Goal: Task Accomplishment & Management: Complete application form

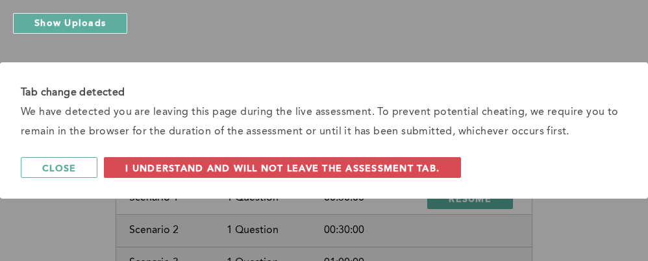
scroll to position [36, 0]
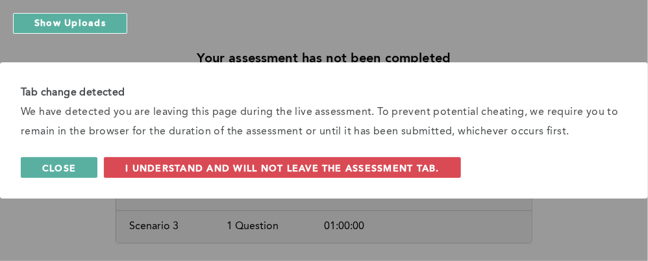
click at [60, 173] on span "Close" at bounding box center [59, 168] width 34 height 12
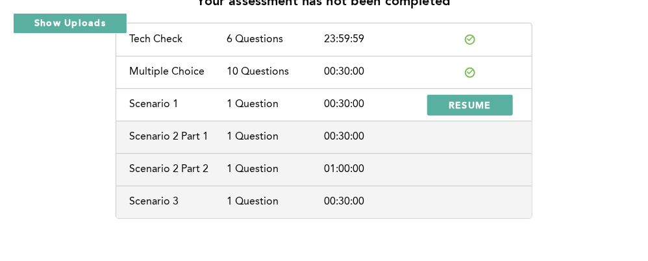
scroll to position [95, 0]
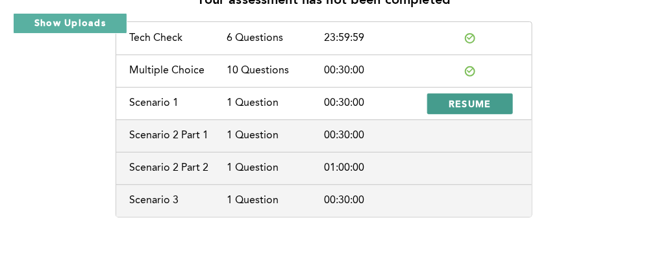
click at [486, 102] on span "RESUME" at bounding box center [469, 103] width 43 height 12
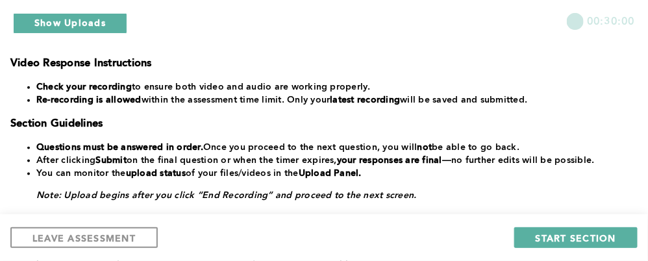
scroll to position [330, 0]
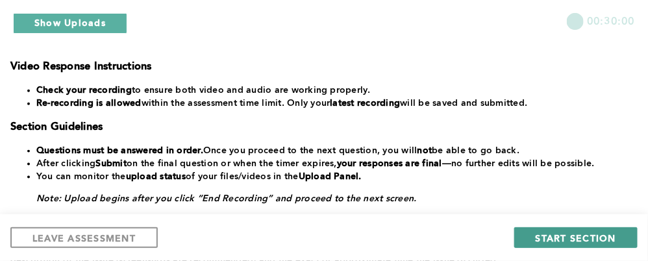
click at [563, 241] on span "START SECTION" at bounding box center [575, 238] width 80 height 12
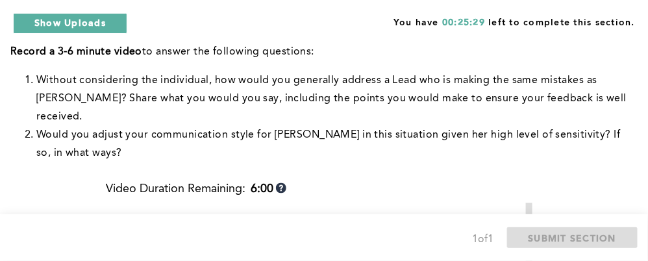
scroll to position [425, 0]
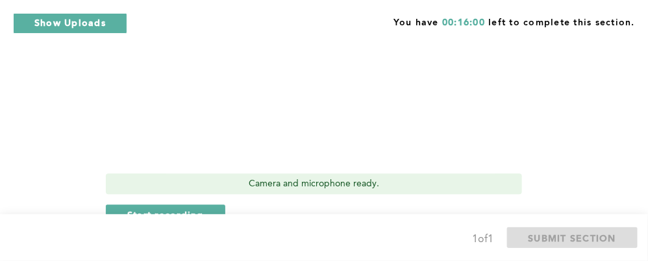
scroll to position [811, 0]
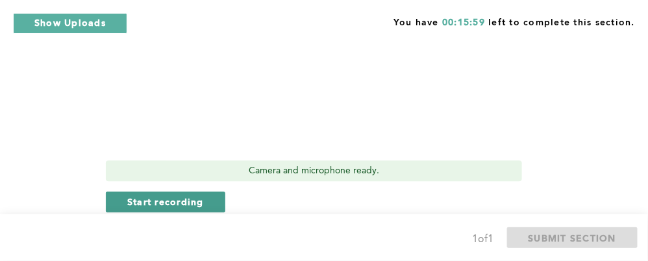
click at [184, 195] on span "Start recording" at bounding box center [165, 201] width 77 height 12
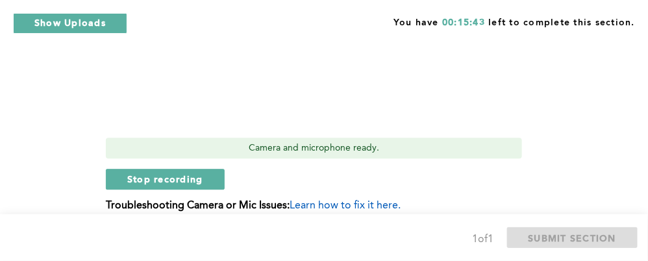
scroll to position [862, 0]
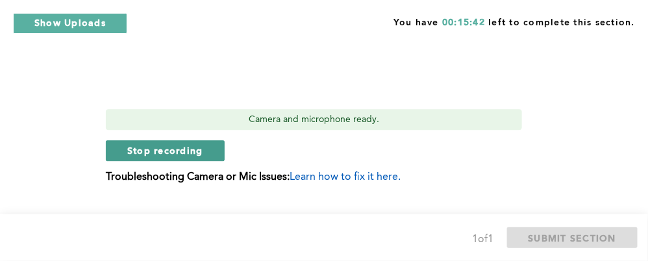
click at [202, 140] on button "Stop recording" at bounding box center [165, 150] width 119 height 21
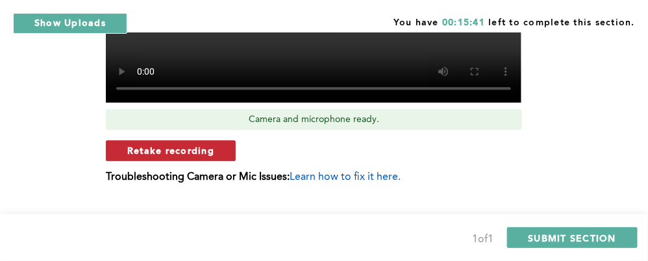
click at [206, 144] on span "Retake recording" at bounding box center [170, 150] width 87 height 12
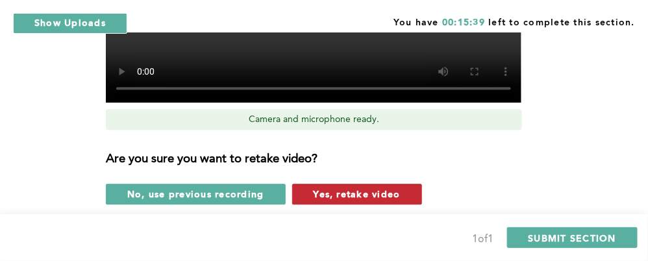
click at [363, 188] on span "Yes, retake video" at bounding box center [356, 194] width 87 height 12
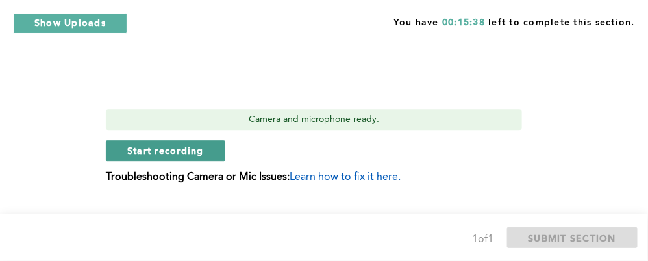
click at [200, 144] on span "Start recording" at bounding box center [165, 150] width 77 height 12
click at [140, 144] on span "Stop recording" at bounding box center [165, 150] width 76 height 12
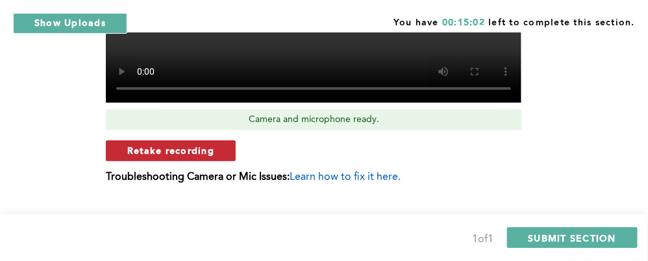
click at [181, 144] on span "Retake recording" at bounding box center [170, 150] width 87 height 12
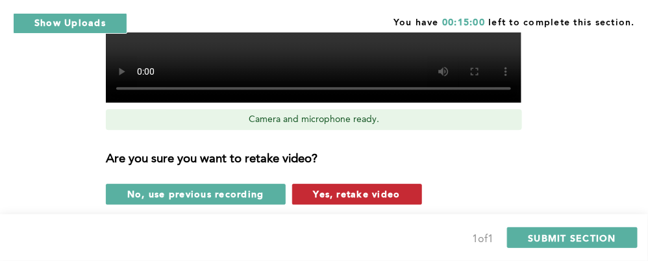
click at [359, 188] on span "Yes, retake video" at bounding box center [356, 194] width 87 height 12
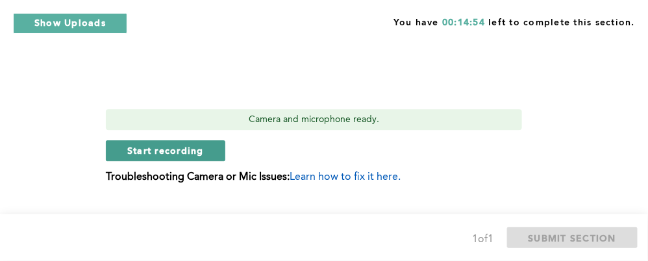
click at [171, 144] on span "Start recording" at bounding box center [165, 150] width 77 height 12
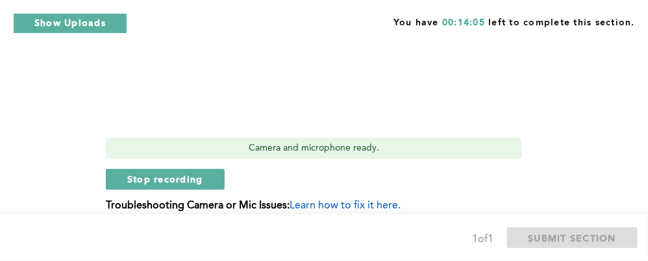
scroll to position [836, 0]
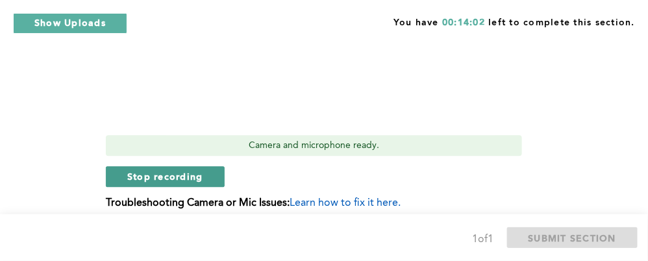
click at [181, 170] on span "Stop recording" at bounding box center [165, 176] width 76 height 12
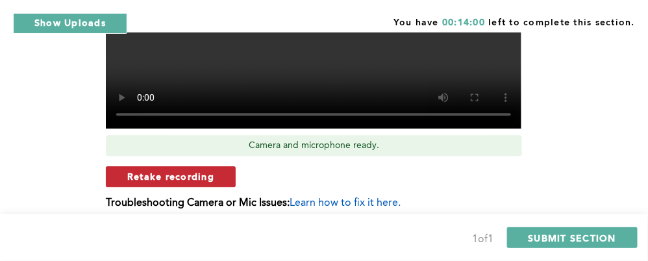
click at [196, 170] on span "Retake recording" at bounding box center [170, 176] width 87 height 12
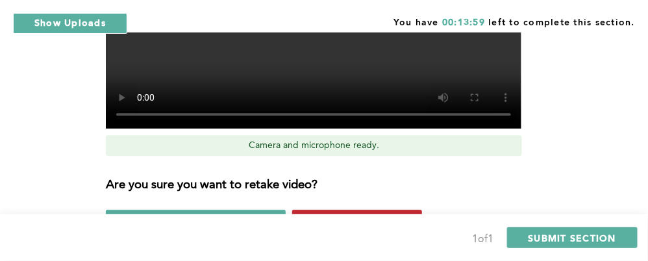
click at [343, 213] on span "Yes, retake video" at bounding box center [356, 219] width 87 height 12
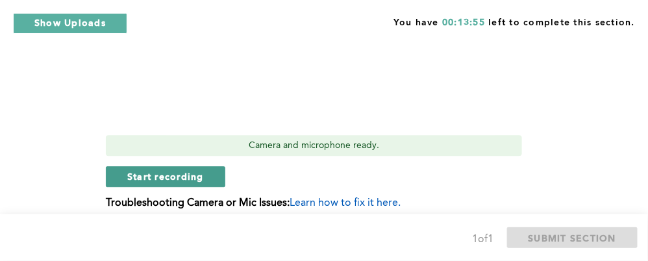
click at [159, 170] on span "Start recording" at bounding box center [165, 176] width 77 height 12
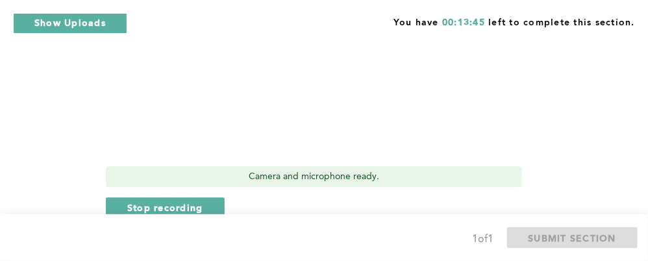
scroll to position [811, 0]
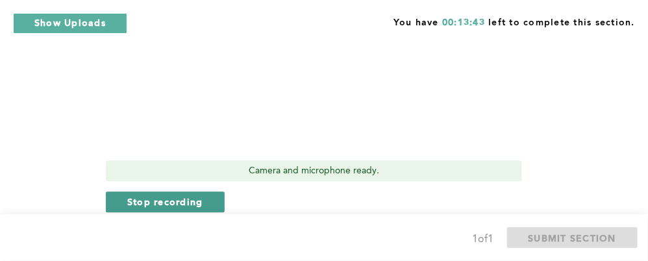
click at [154, 195] on span "Stop recording" at bounding box center [165, 201] width 76 height 12
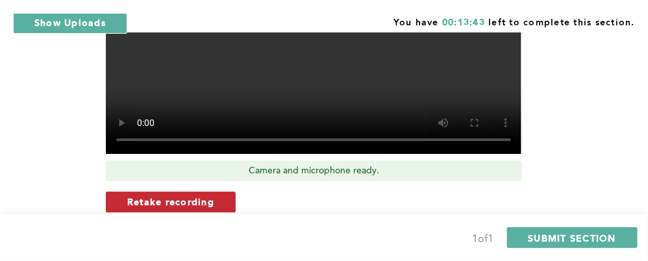
click at [198, 195] on span "Retake recording" at bounding box center [170, 201] width 87 height 12
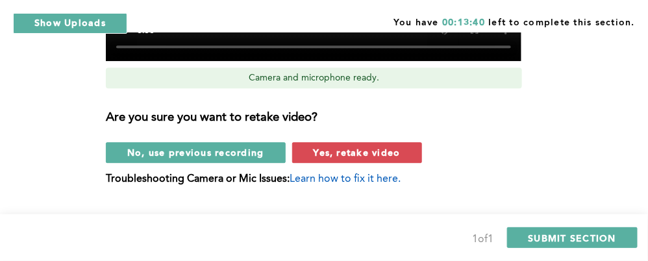
scroll to position [914, 0]
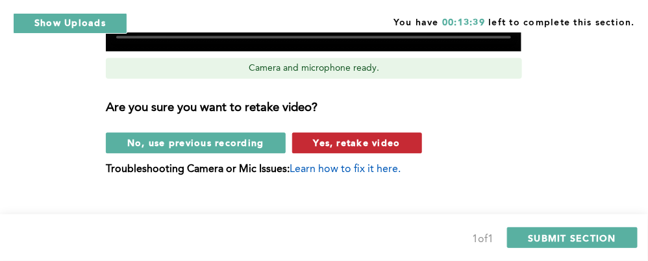
click at [337, 136] on span "Yes, retake video" at bounding box center [356, 142] width 87 height 12
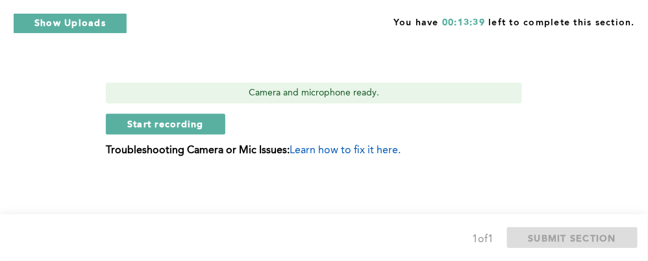
scroll to position [870, 0]
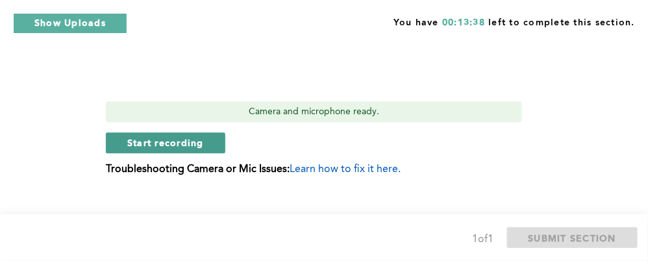
click at [187, 136] on span "Start recording" at bounding box center [165, 142] width 77 height 12
click at [161, 136] on span "Stop recording" at bounding box center [165, 142] width 76 height 12
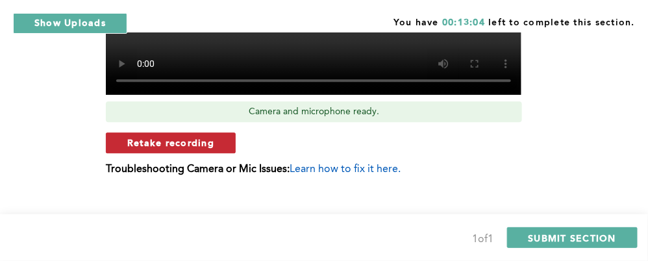
click at [176, 136] on span "Retake recording" at bounding box center [170, 142] width 87 height 12
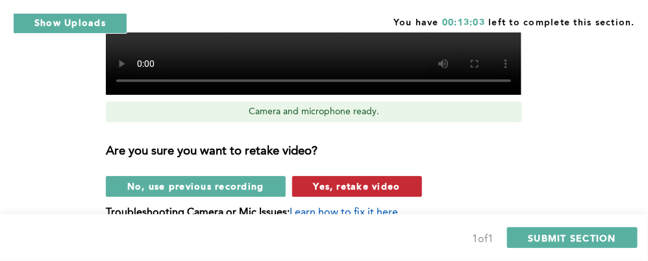
click at [346, 180] on span "Yes, retake video" at bounding box center [356, 186] width 87 height 12
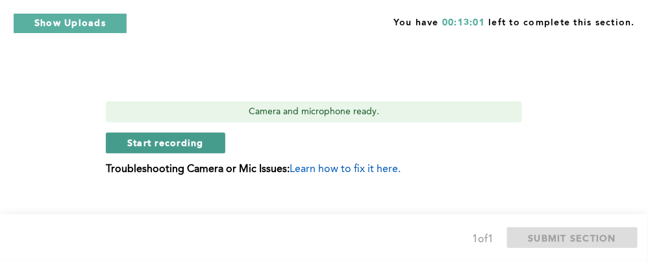
click at [189, 136] on span "Start recording" at bounding box center [165, 142] width 77 height 12
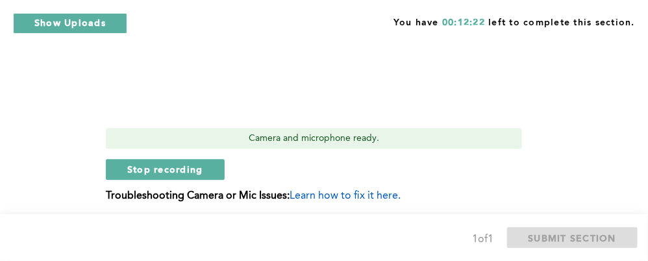
scroll to position [844, 0]
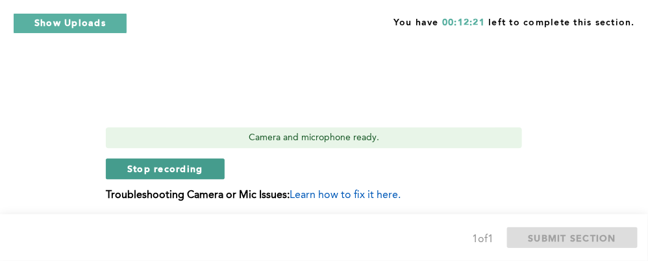
click at [161, 158] on button "Stop recording" at bounding box center [165, 168] width 119 height 21
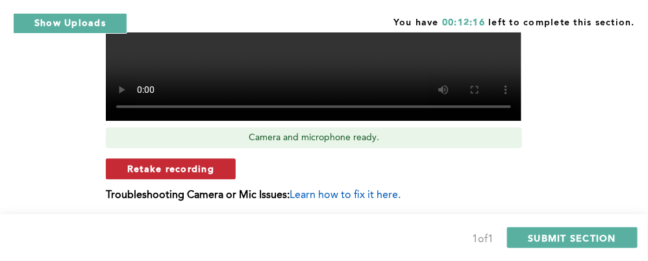
click at [184, 162] on span "Retake recording" at bounding box center [170, 168] width 87 height 12
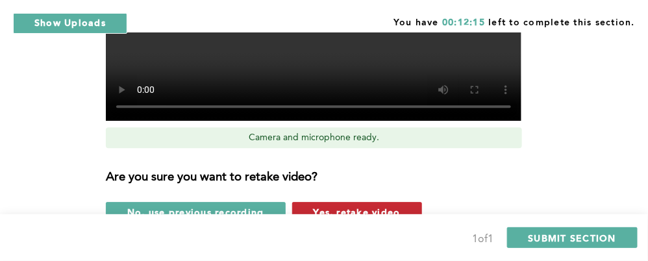
click at [337, 206] on span "Yes, retake video" at bounding box center [356, 212] width 87 height 12
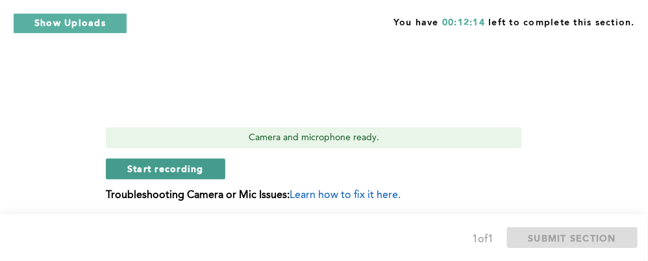
click at [195, 162] on span "Start recording" at bounding box center [165, 168] width 77 height 12
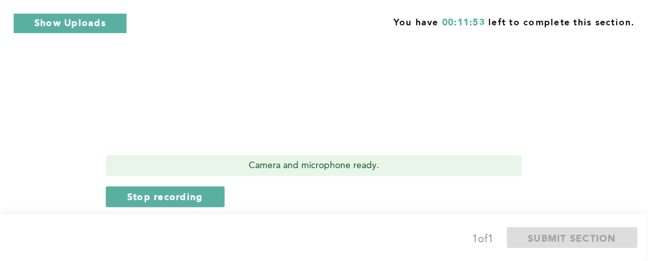
scroll to position [819, 0]
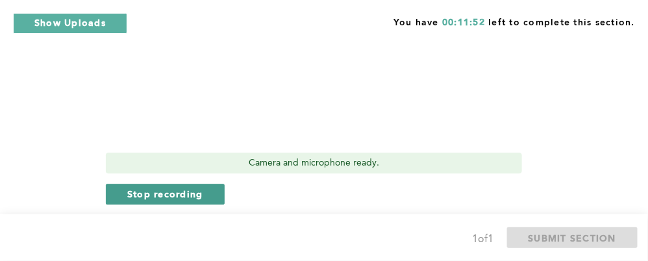
click at [183, 188] on span "Stop recording" at bounding box center [165, 194] width 76 height 12
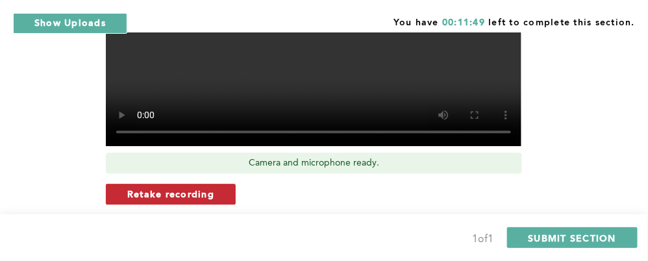
click at [208, 188] on span "Retake recording" at bounding box center [170, 194] width 87 height 12
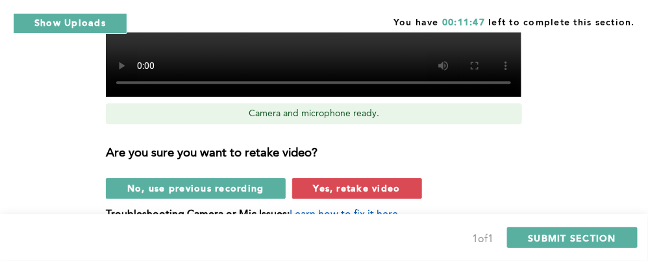
scroll to position [870, 0]
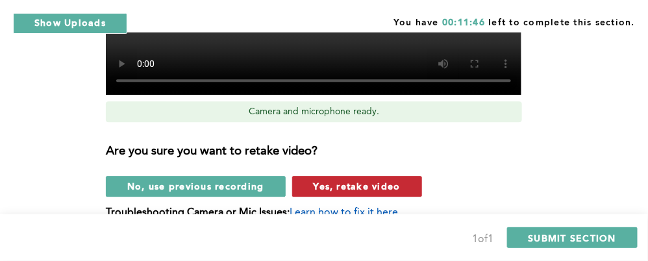
click at [358, 180] on span "Yes, retake video" at bounding box center [356, 186] width 87 height 12
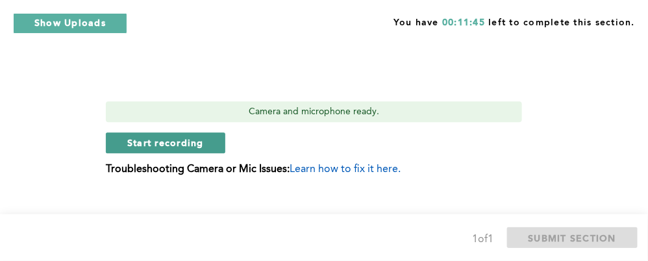
click at [183, 136] on span "Start recording" at bounding box center [165, 142] width 77 height 12
click at [165, 136] on span "Stop recording" at bounding box center [165, 142] width 76 height 12
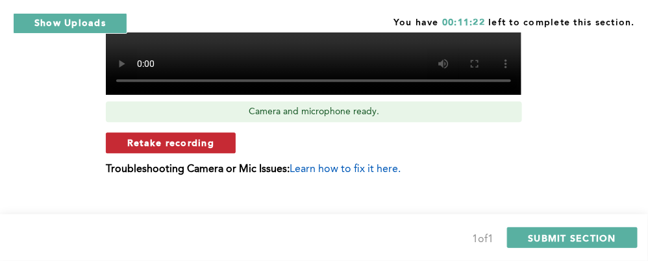
click at [199, 136] on span "Retake recording" at bounding box center [170, 142] width 87 height 12
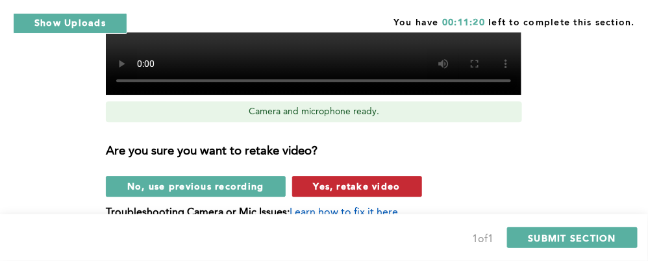
click at [344, 180] on span "Yes, retake video" at bounding box center [356, 186] width 87 height 12
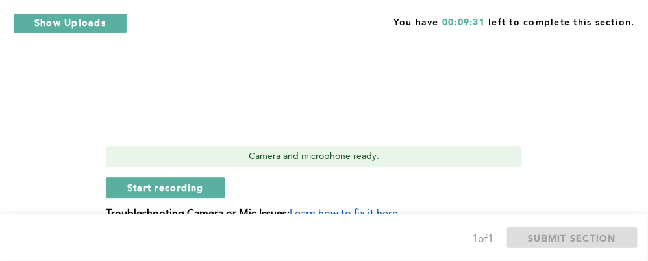
scroll to position [844, 0]
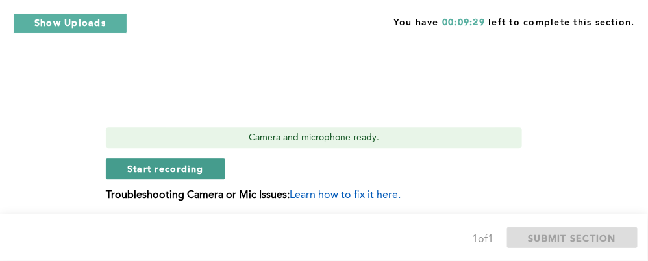
click at [181, 162] on span "Start recording" at bounding box center [165, 168] width 77 height 12
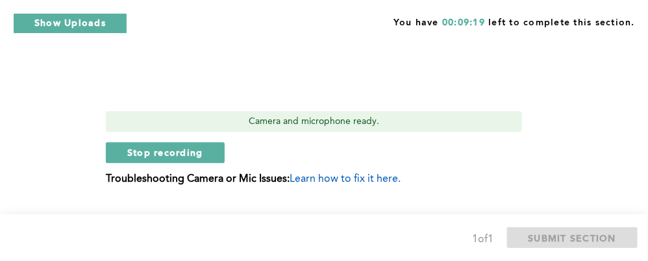
scroll to position [870, 0]
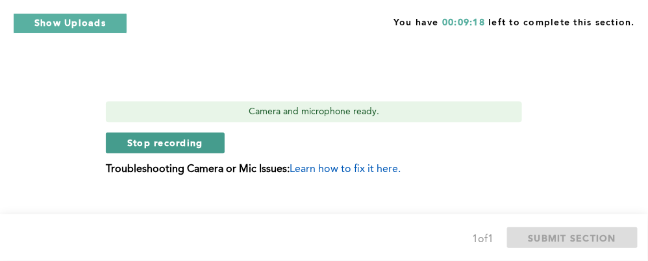
click at [190, 132] on button "Stop recording" at bounding box center [165, 142] width 119 height 21
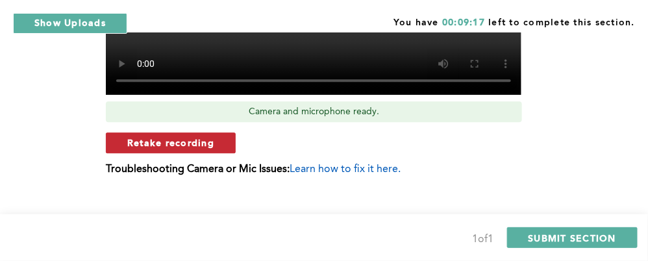
click at [167, 136] on span "Retake recording" at bounding box center [170, 142] width 87 height 12
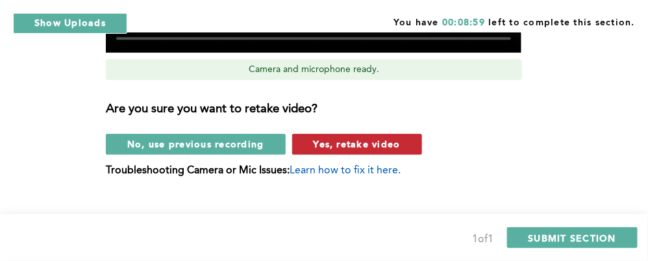
scroll to position [914, 0]
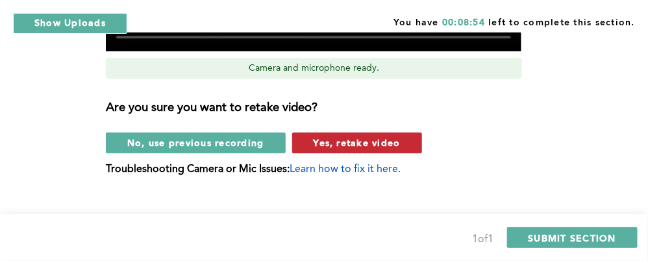
click at [337, 136] on span "Yes, retake video" at bounding box center [356, 142] width 87 height 12
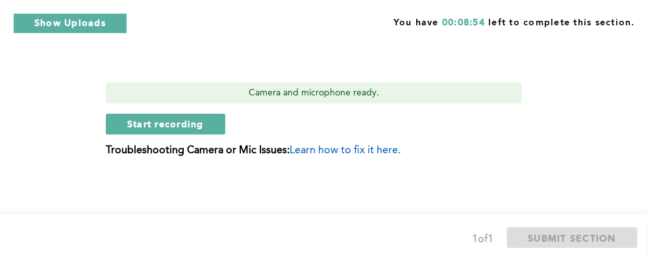
scroll to position [870, 0]
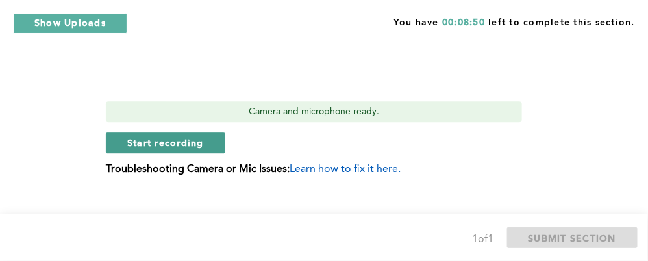
click at [186, 136] on span "Start recording" at bounding box center [165, 142] width 77 height 12
click at [186, 136] on span "Stop recording" at bounding box center [165, 142] width 76 height 12
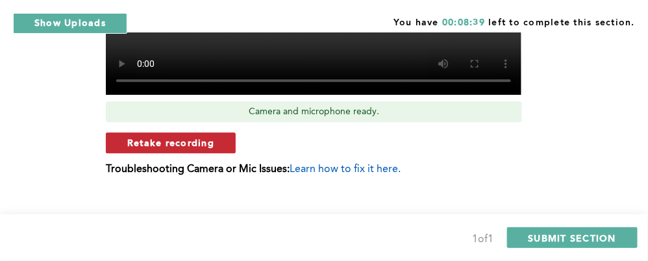
click at [191, 136] on span "Retake recording" at bounding box center [170, 142] width 87 height 12
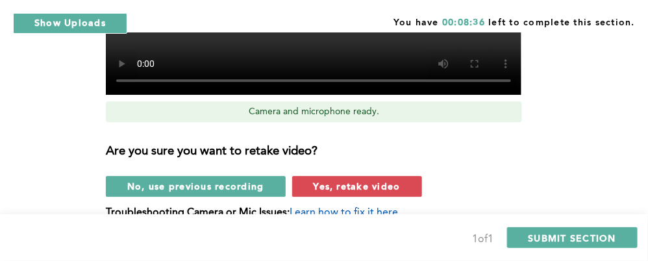
drag, startPoint x: 338, startPoint y: 165, endPoint x: 353, endPoint y: 165, distance: 14.9
click at [353, 180] on span "Yes, retake video" at bounding box center [356, 186] width 87 height 12
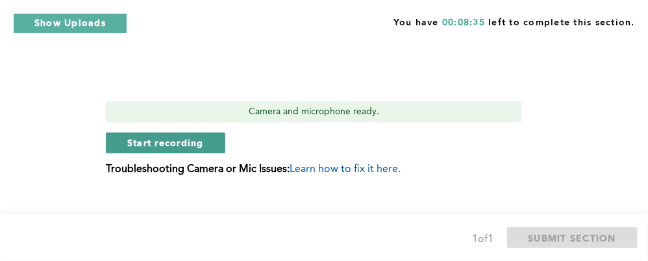
click at [181, 136] on span "Start recording" at bounding box center [165, 142] width 77 height 12
click at [176, 136] on span "Stop recording" at bounding box center [165, 142] width 76 height 12
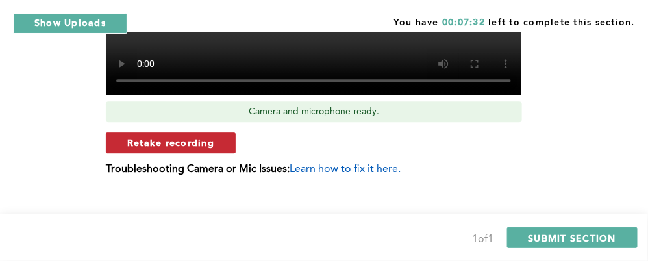
click at [191, 136] on span "Retake recording" at bounding box center [170, 142] width 87 height 12
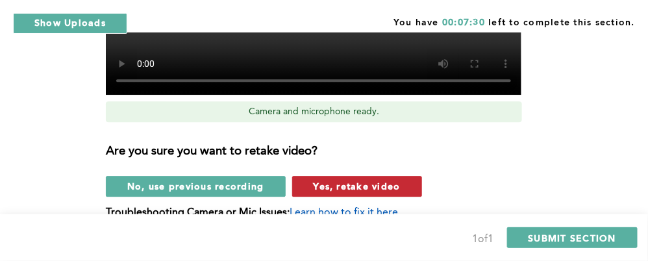
click at [355, 180] on span "Yes, retake video" at bounding box center [356, 186] width 87 height 12
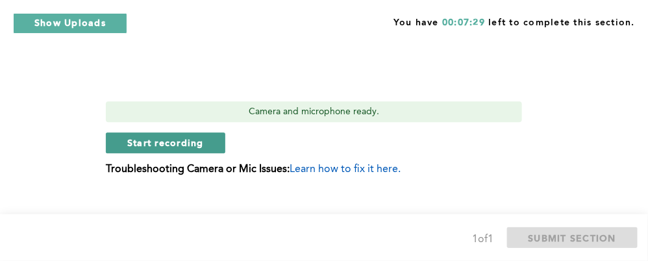
click at [177, 132] on button "Start recording" at bounding box center [165, 142] width 119 height 21
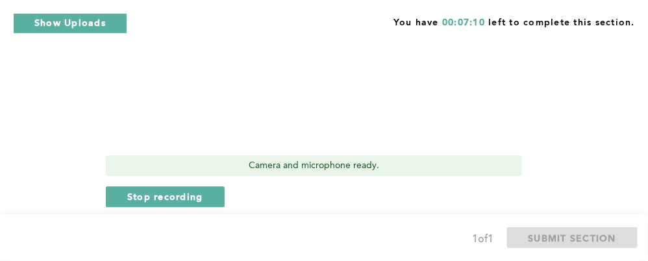
scroll to position [819, 0]
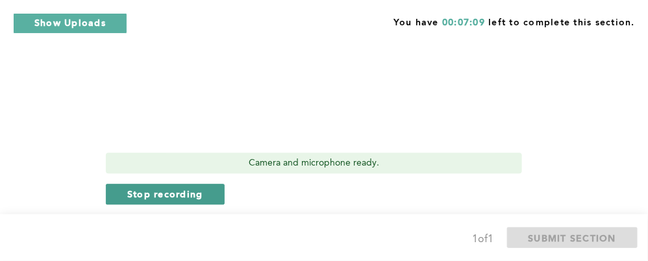
click at [155, 188] on span "Stop recording" at bounding box center [165, 194] width 76 height 12
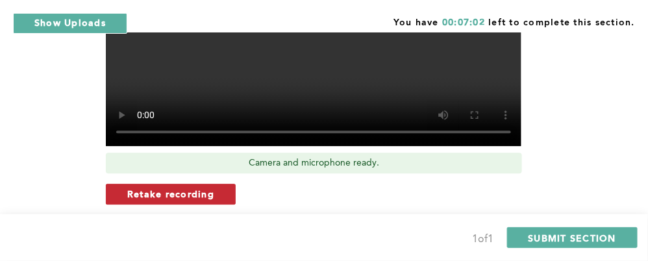
click at [184, 188] on span "Retake recording" at bounding box center [170, 194] width 87 height 12
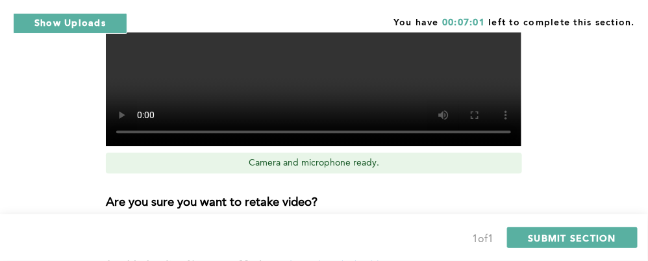
click at [361, 208] on div "Are you sure you want to retake video? No, use previous recording Yes, retake v…" at bounding box center [321, 216] width 431 height 64
click at [347, 206] on div "Are you sure you want to retake video? No, use previous recording Yes, retake v…" at bounding box center [321, 216] width 431 height 64
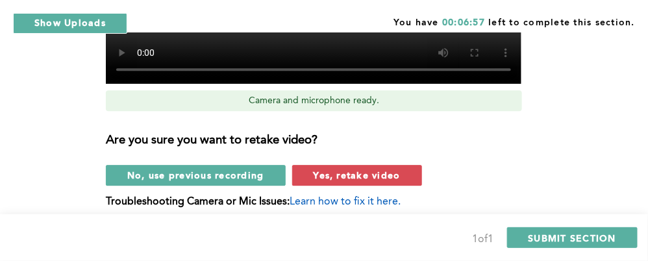
scroll to position [895, 0]
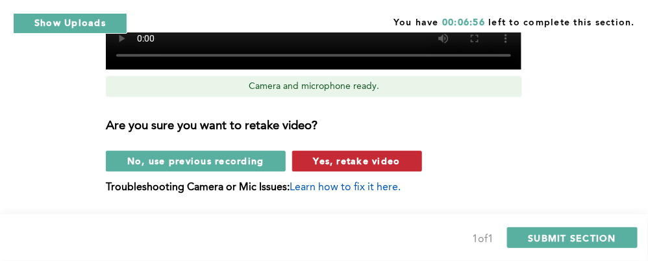
click at [354, 151] on button "Yes, retake video" at bounding box center [357, 161] width 130 height 21
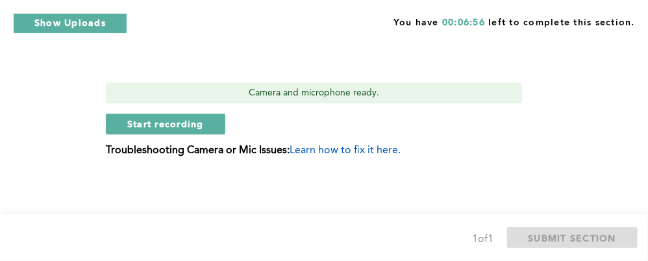
scroll to position [870, 0]
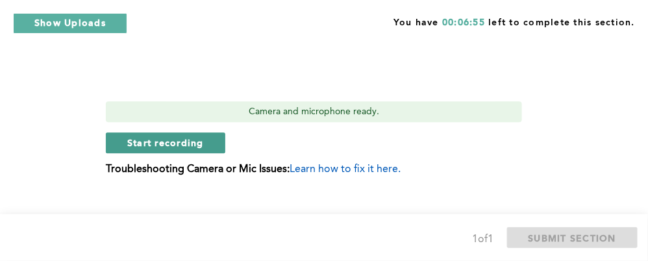
click at [202, 136] on span "Start recording" at bounding box center [165, 142] width 77 height 12
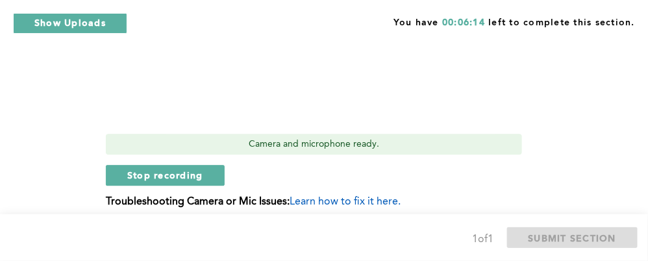
scroll to position [844, 0]
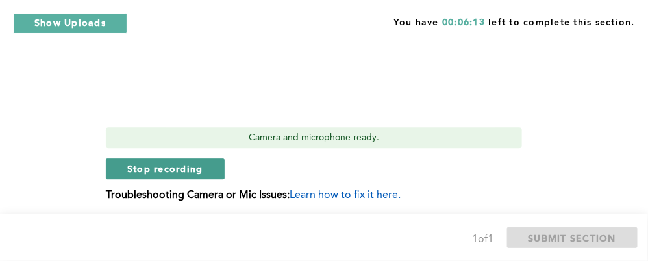
click at [175, 158] on button "Stop recording" at bounding box center [165, 168] width 119 height 21
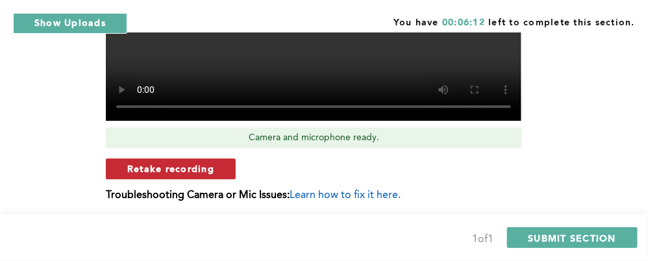
click at [197, 162] on span "Retake recording" at bounding box center [170, 168] width 87 height 12
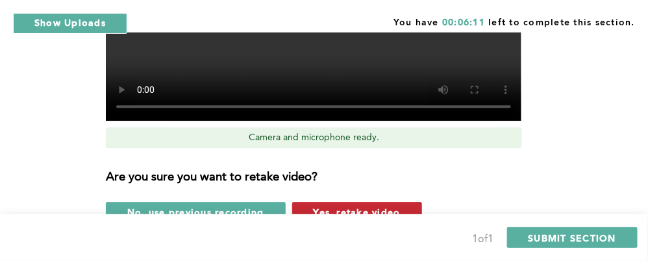
click at [338, 206] on span "Yes, retake video" at bounding box center [356, 212] width 87 height 12
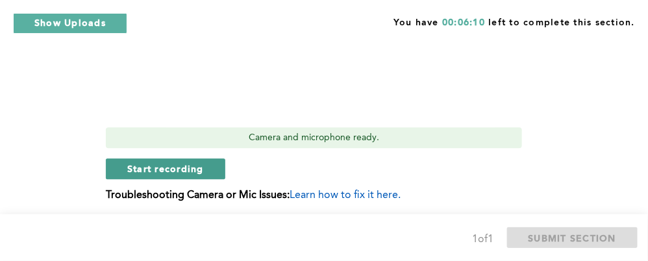
click at [180, 162] on span "Start recording" at bounding box center [165, 168] width 77 height 12
click at [202, 162] on span "Stop recording" at bounding box center [165, 168] width 76 height 12
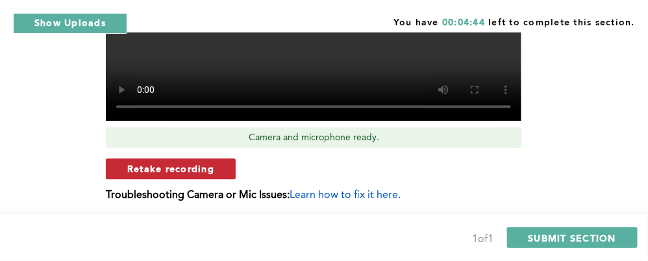
click at [206, 162] on span "Retake recording" at bounding box center [170, 168] width 87 height 12
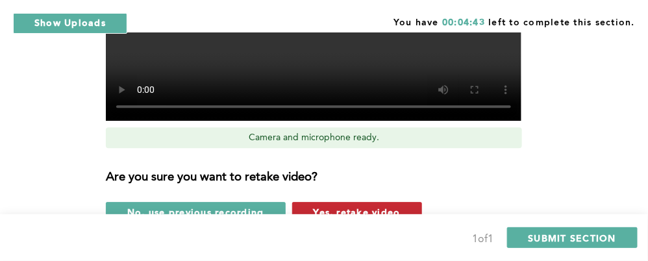
click at [333, 202] on button "Yes, retake video" at bounding box center [357, 212] width 130 height 21
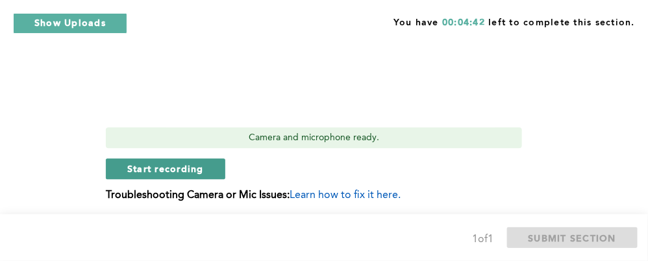
click at [184, 162] on span "Start recording" at bounding box center [165, 168] width 77 height 12
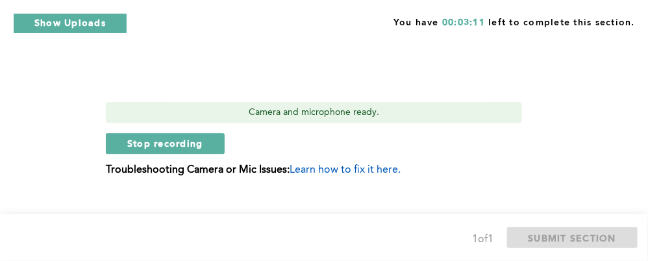
scroll to position [870, 0]
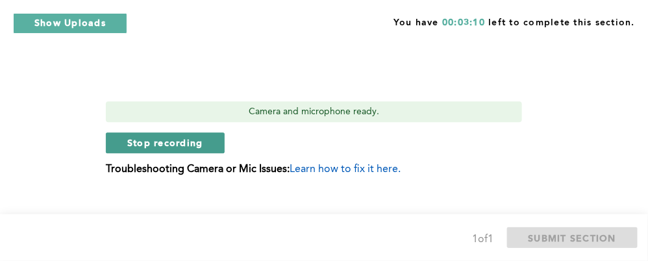
click at [183, 133] on button "Stop recording" at bounding box center [165, 142] width 119 height 21
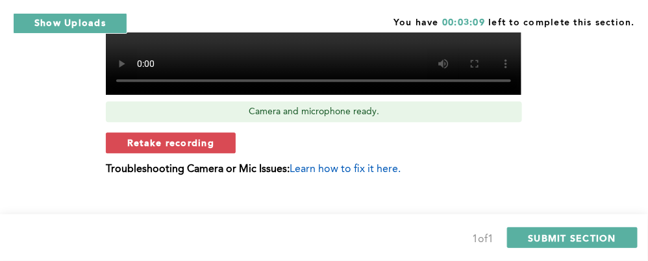
click at [237, 132] on div "Retake recording" at bounding box center [321, 142] width 431 height 21
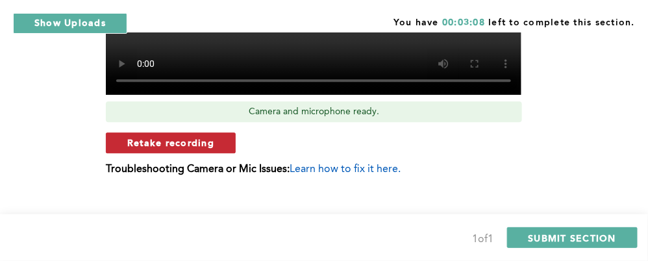
click at [219, 132] on button "Retake recording" at bounding box center [171, 142] width 130 height 21
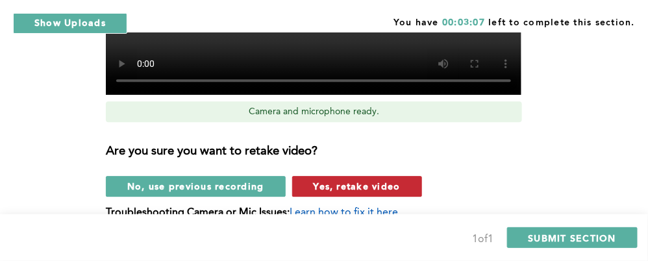
click at [329, 176] on button "Yes, retake video" at bounding box center [357, 186] width 130 height 21
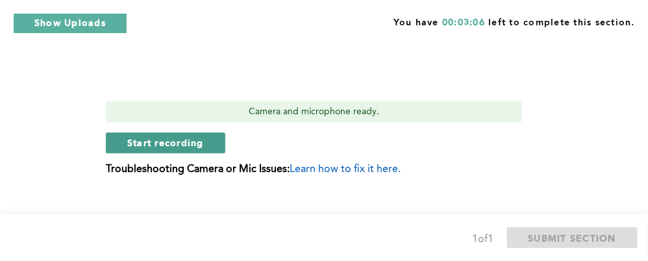
click at [196, 136] on span "Start recording" at bounding box center [165, 142] width 77 height 12
click at [167, 136] on span "Stop recording" at bounding box center [165, 142] width 76 height 12
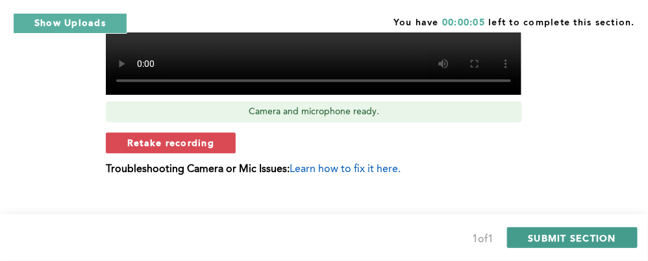
click at [576, 241] on span "SUBMIT SECTION" at bounding box center [572, 238] width 88 height 12
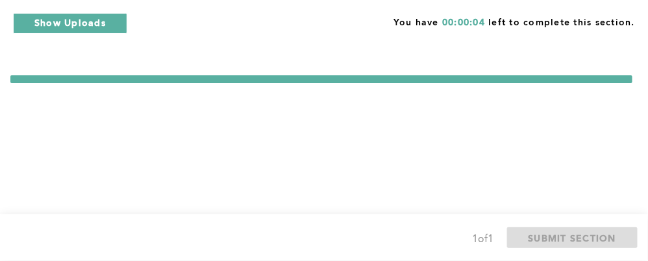
scroll to position [0, 0]
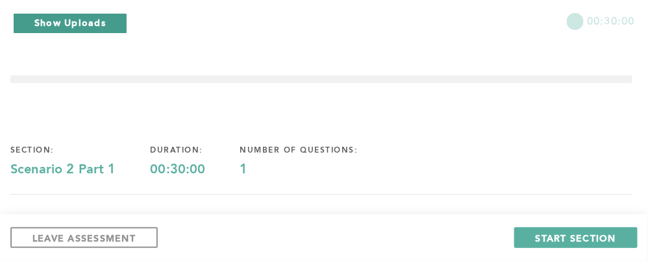
click at [99, 23] on button "Show Uploads" at bounding box center [70, 23] width 114 height 21
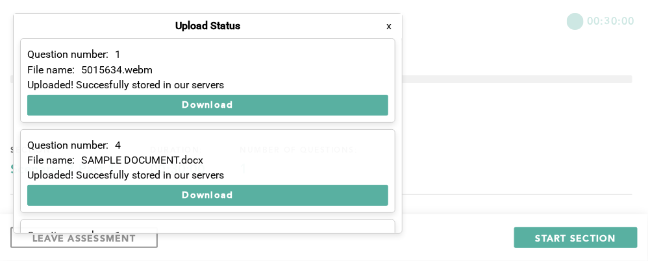
scroll to position [74, 0]
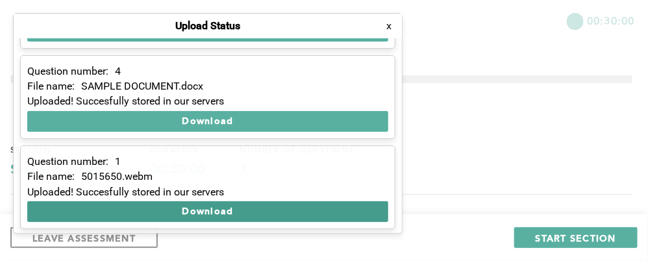
click at [173, 204] on button "Download" at bounding box center [207, 211] width 361 height 21
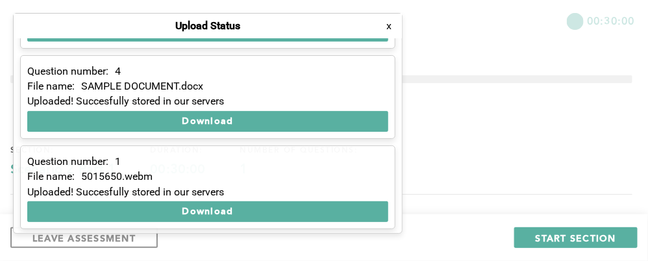
click at [390, 25] on button "x" at bounding box center [388, 25] width 13 height 13
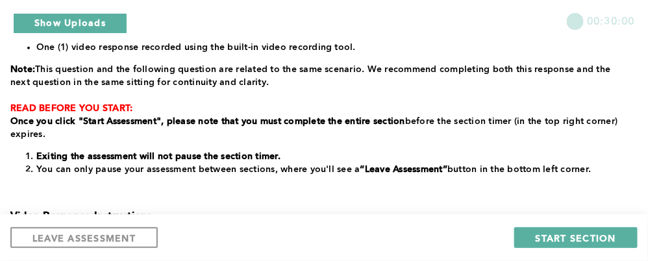
scroll to position [219, 0]
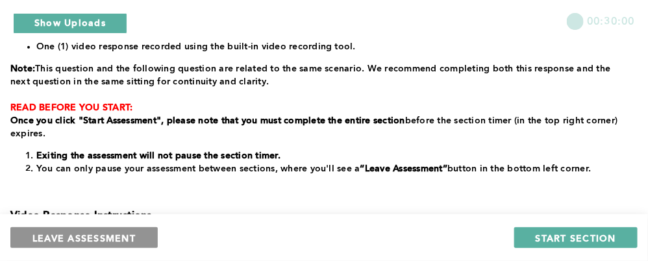
click at [90, 238] on span "LEAVE ASSESSMENT" at bounding box center [83, 238] width 103 height 12
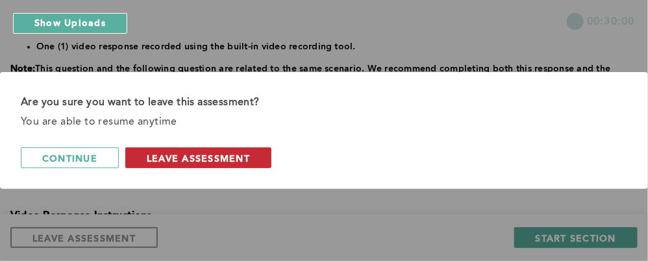
click at [184, 163] on span "leave assessment" at bounding box center [198, 158] width 103 height 12
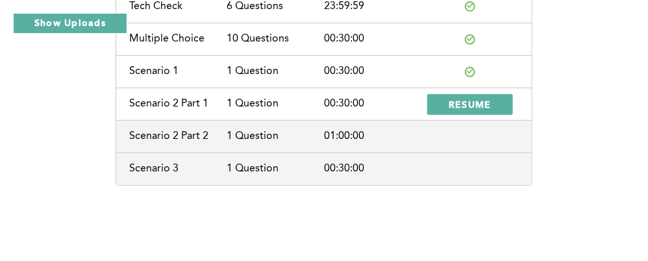
scroll to position [125, 0]
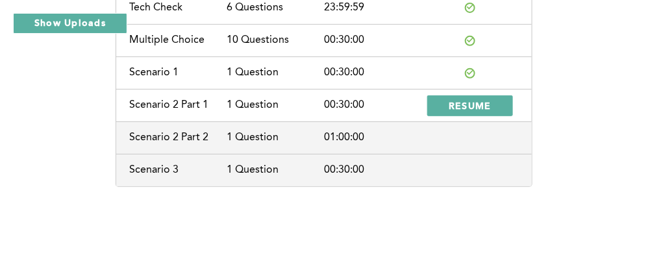
click at [456, 19] on div "Tech Check 6 Questions 23:59:59" at bounding box center [323, 8] width 415 height 32
